Goal: Transaction & Acquisition: Register for event/course

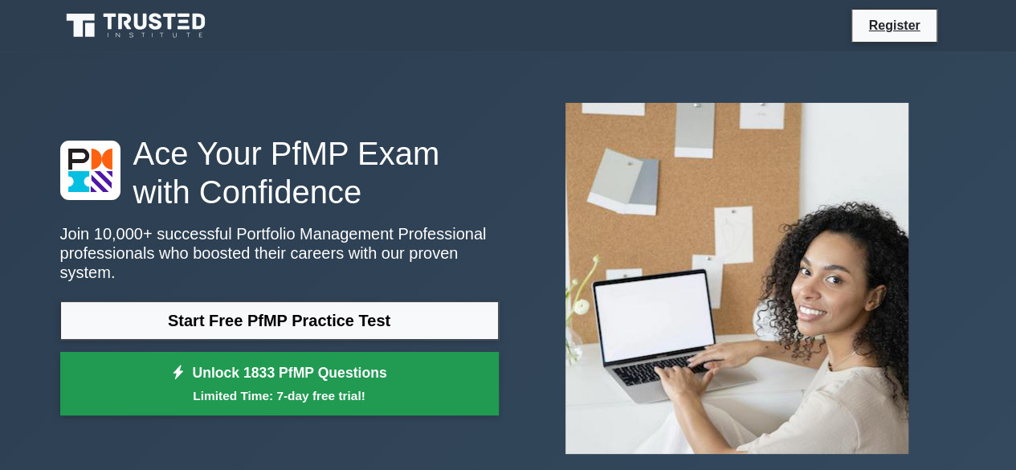
click at [382, 367] on link "Unlock 1833 PfMP Questions Limited Time: 7-day free trial!" at bounding box center [279, 384] width 438 height 64
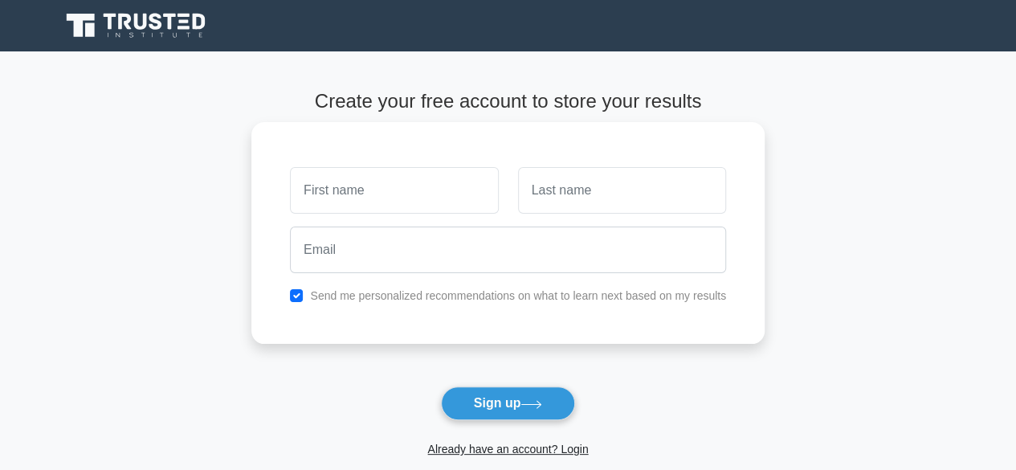
click at [451, 202] on input "text" at bounding box center [394, 190] width 208 height 47
type input "[PERSON_NAME]"
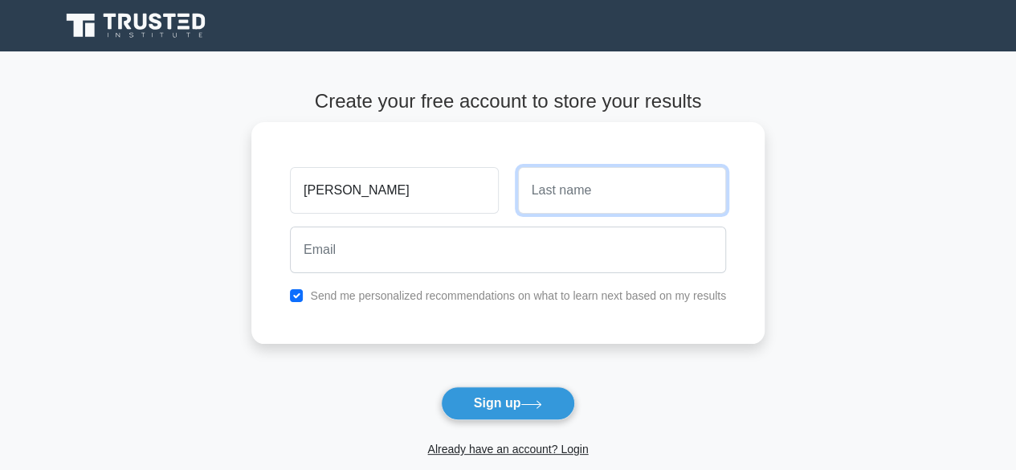
click at [583, 196] on input "text" at bounding box center [622, 190] width 208 height 47
type input "SGENGE"
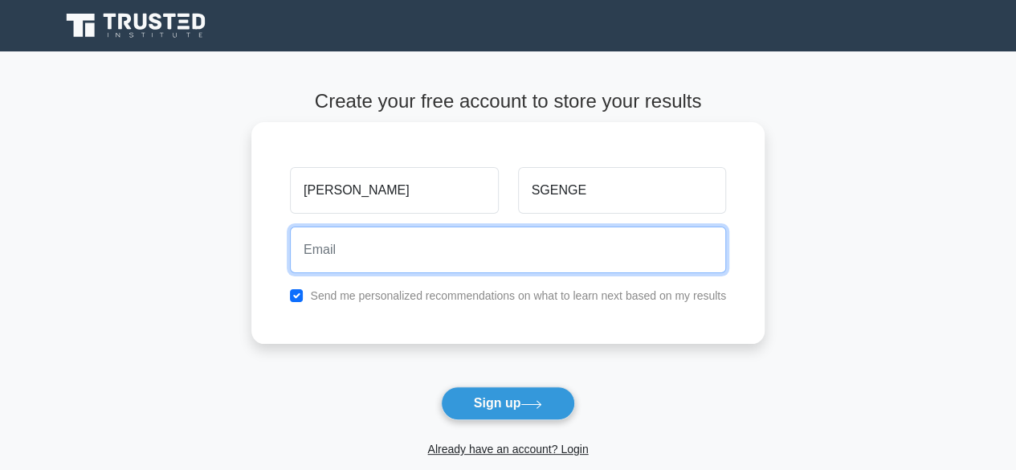
click at [485, 267] on input "email" at bounding box center [508, 249] width 436 height 47
type input "[EMAIL_ADDRESS][DOMAIN_NAME]"
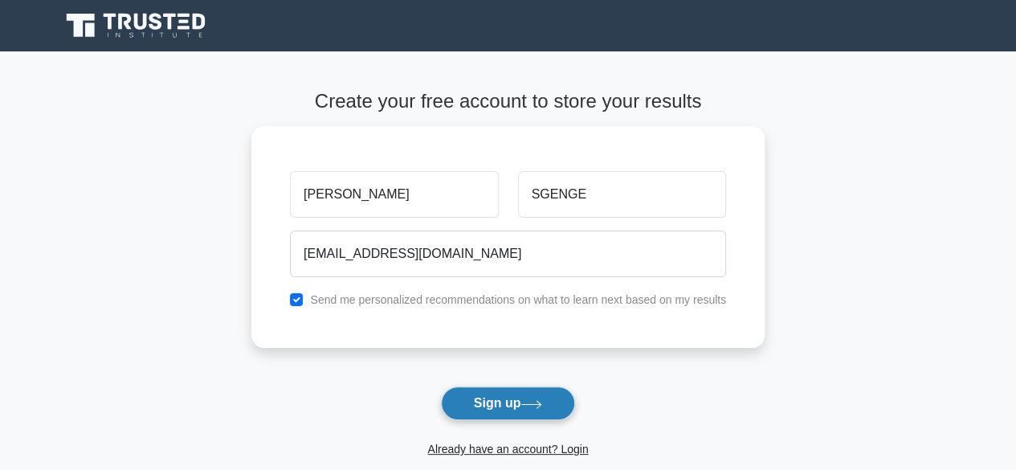
click at [517, 399] on button "Sign up" at bounding box center [508, 403] width 135 height 34
